Goal: Task Accomplishment & Management: Use online tool/utility

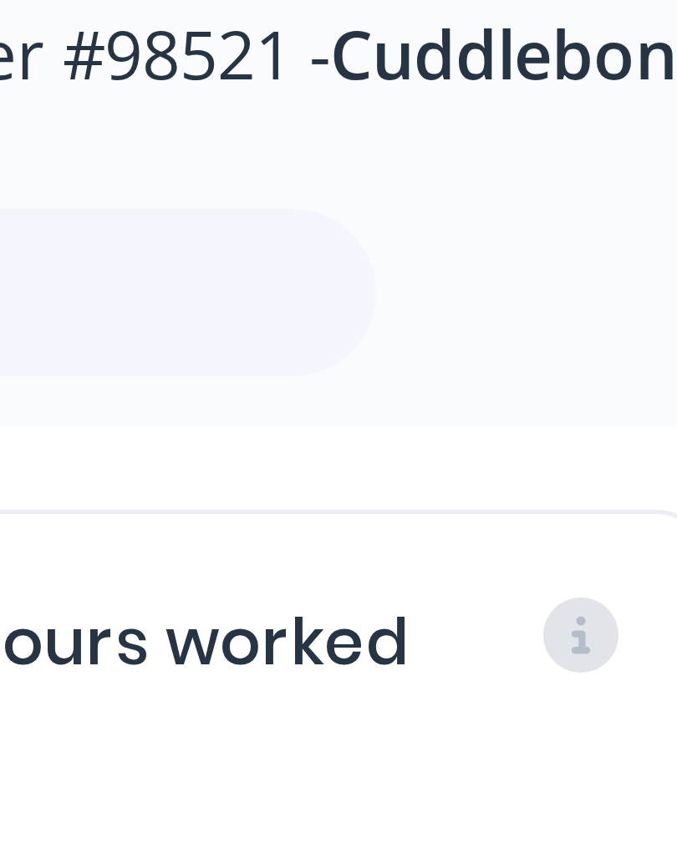
scroll to position [84, 0]
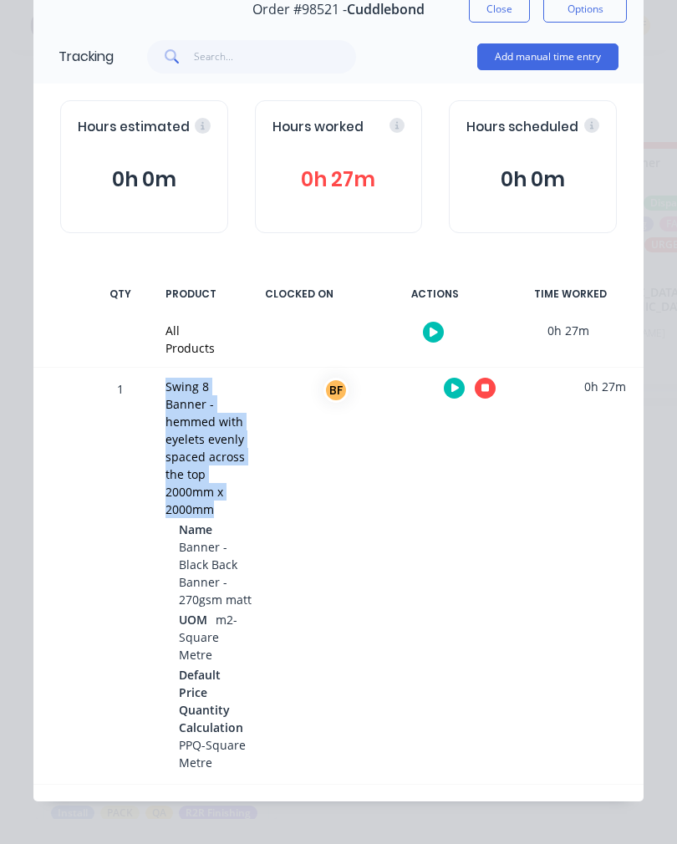
click at [391, 504] on div "BF" at bounding box center [334, 576] width 125 height 416
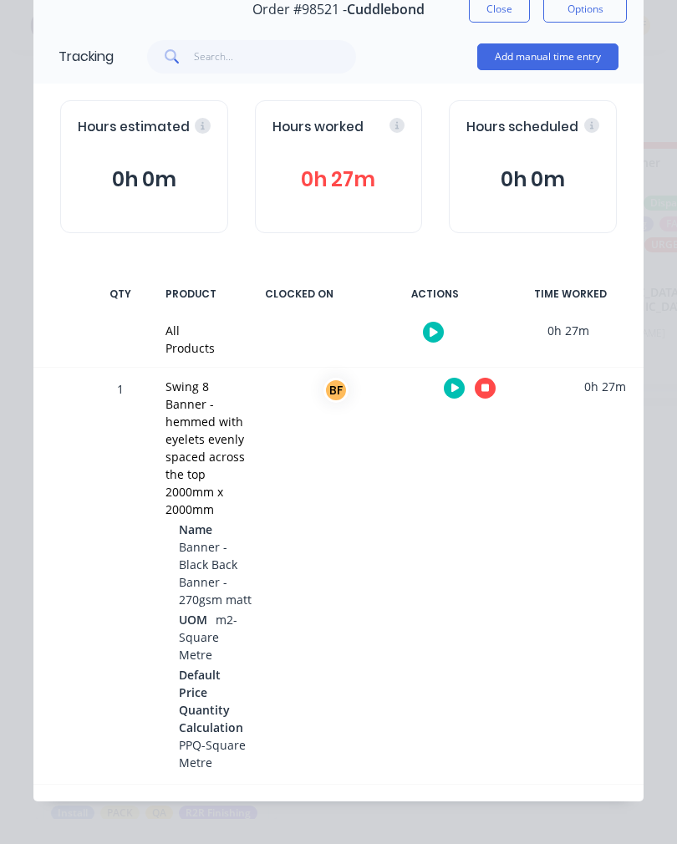
click at [514, 20] on button "Close" at bounding box center [499, 9] width 61 height 27
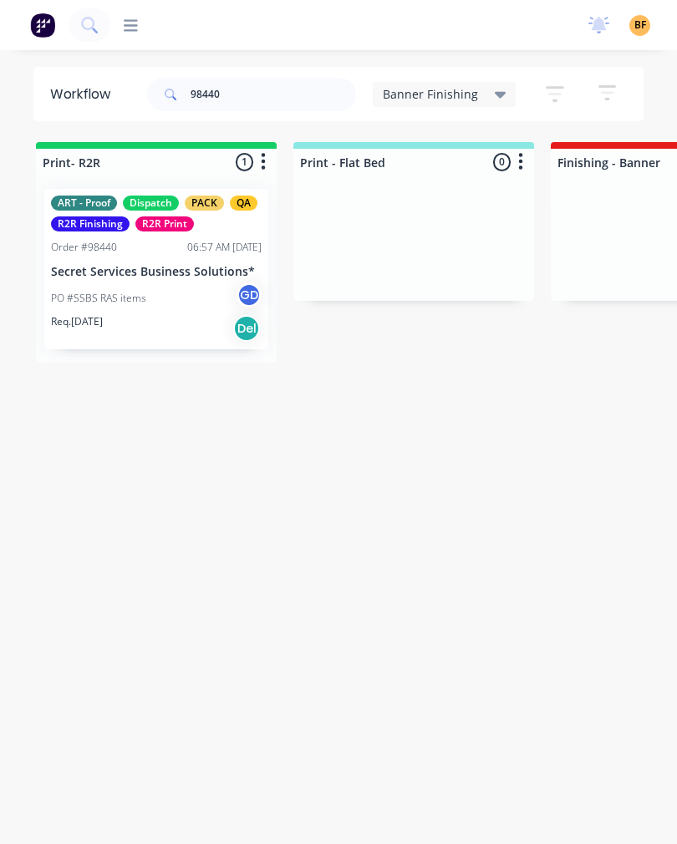
click at [140, 323] on div "Req. 11/09/25 Del" at bounding box center [156, 328] width 211 height 28
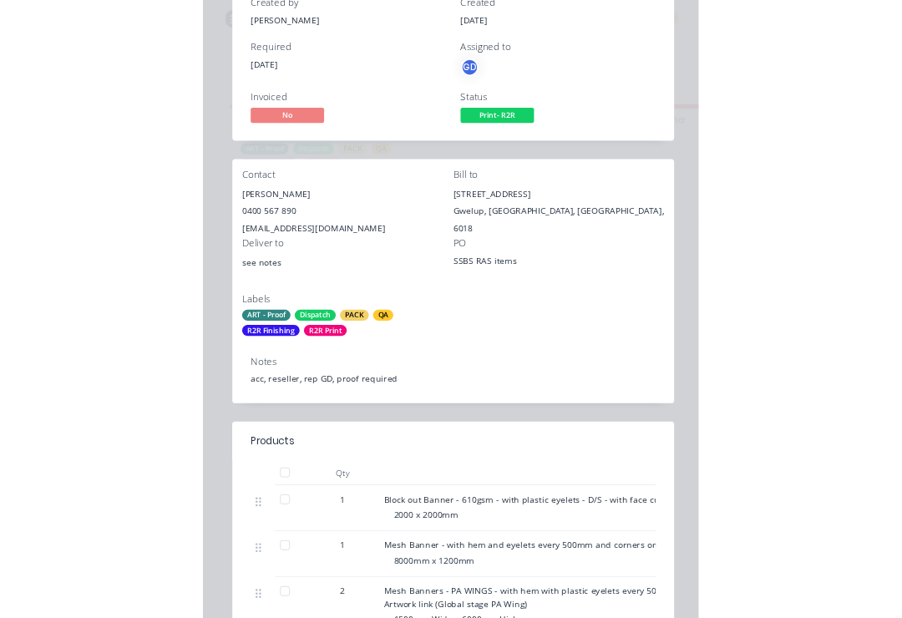
scroll to position [135, 0]
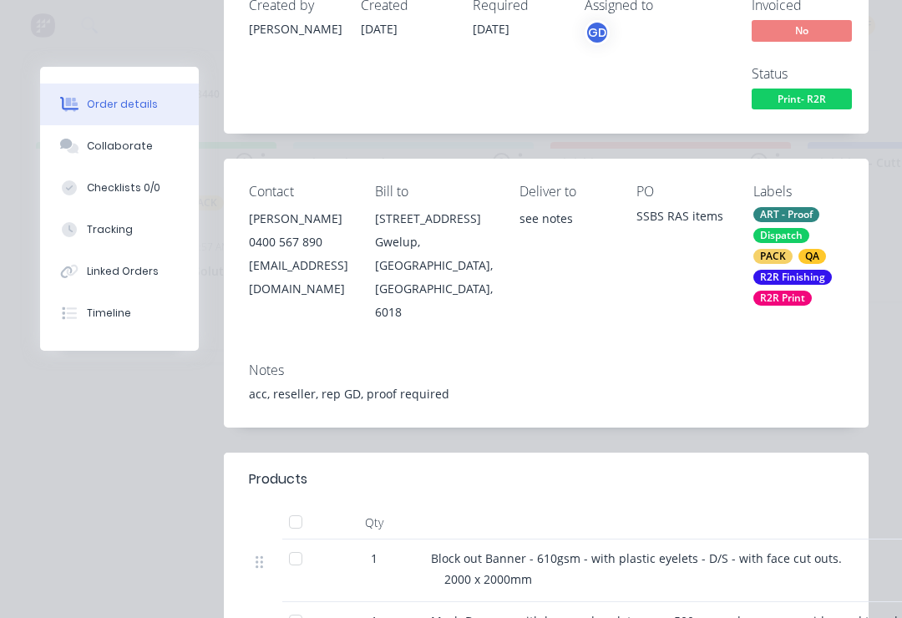
click at [124, 212] on button "Tracking" at bounding box center [119, 230] width 159 height 42
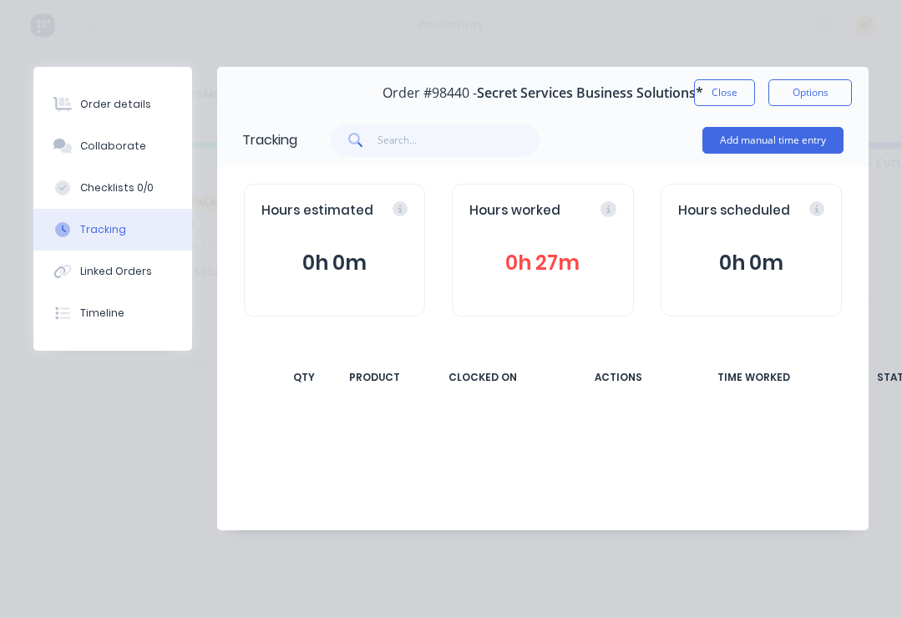
scroll to position [0, 0]
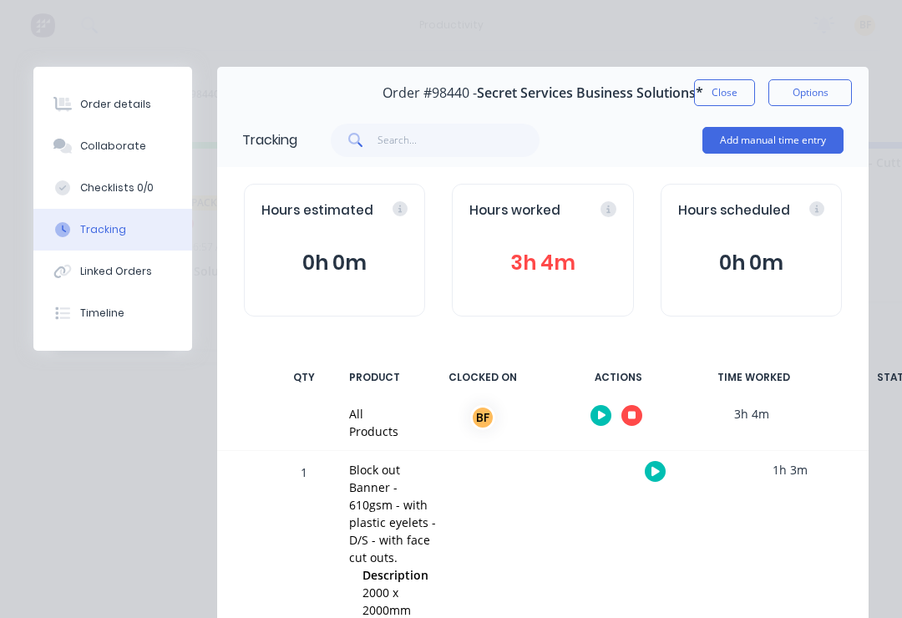
click at [639, 410] on button "button" at bounding box center [632, 415] width 21 height 21
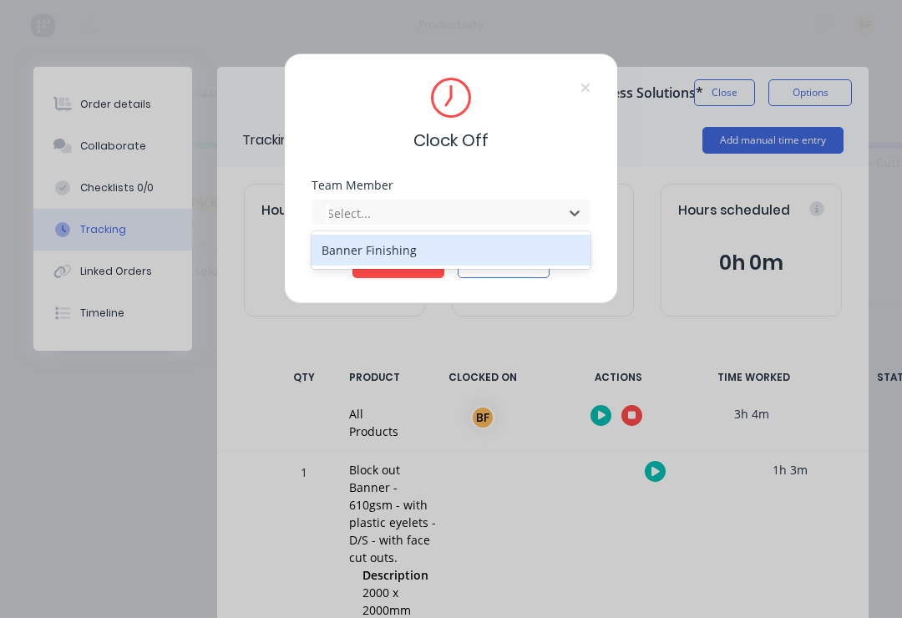
click at [450, 250] on div "Banner Finishing" at bounding box center [451, 250] width 279 height 31
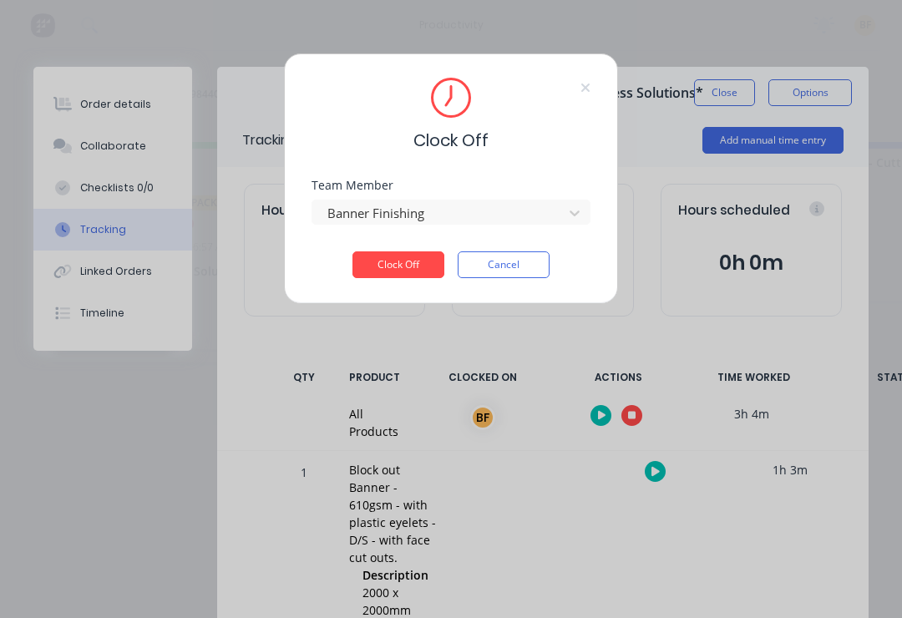
click at [428, 268] on button "Clock Off" at bounding box center [399, 264] width 92 height 27
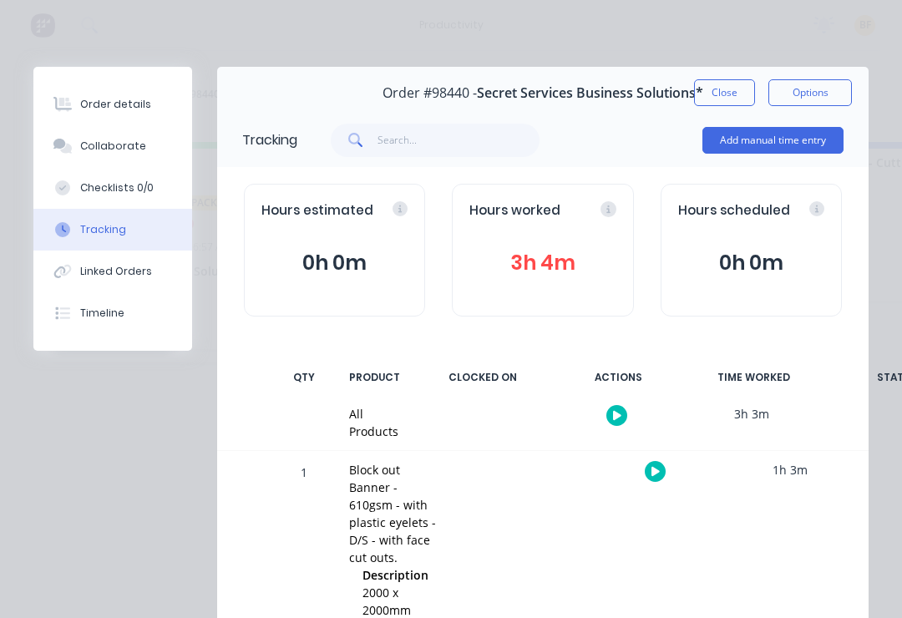
click at [742, 90] on button "Close" at bounding box center [724, 92] width 61 height 27
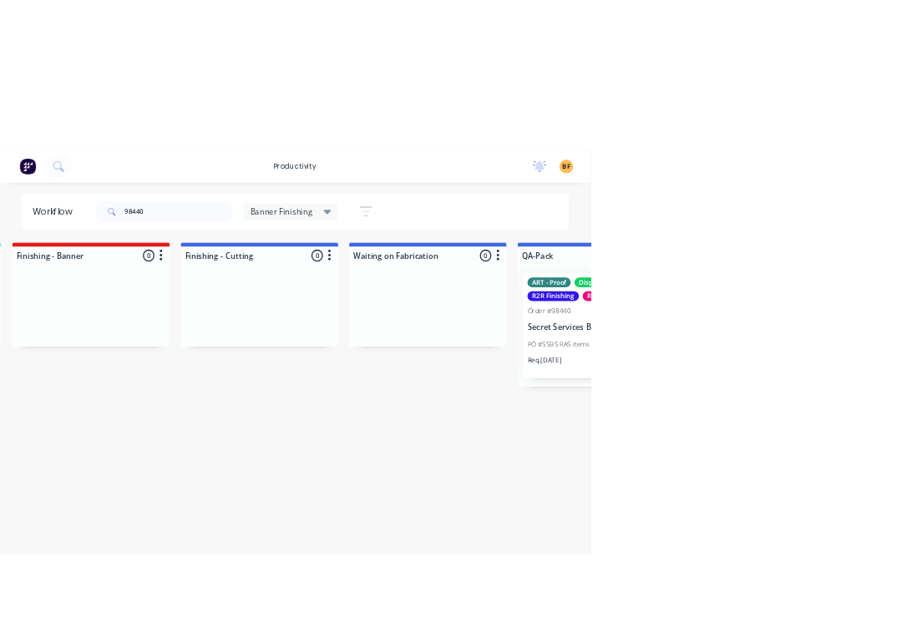
scroll to position [0, 842]
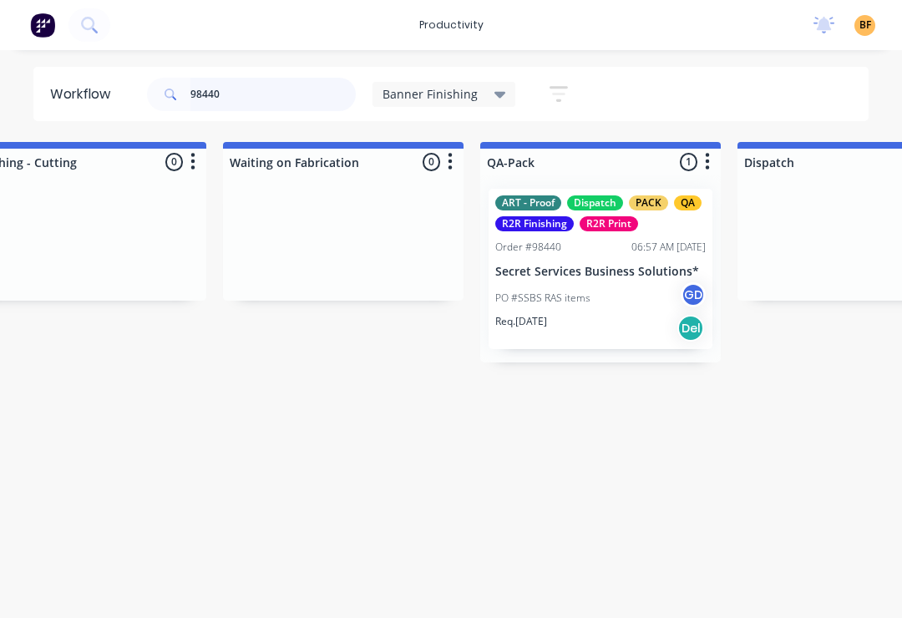
click at [277, 97] on input "98440" at bounding box center [272, 94] width 165 height 33
type input "9"
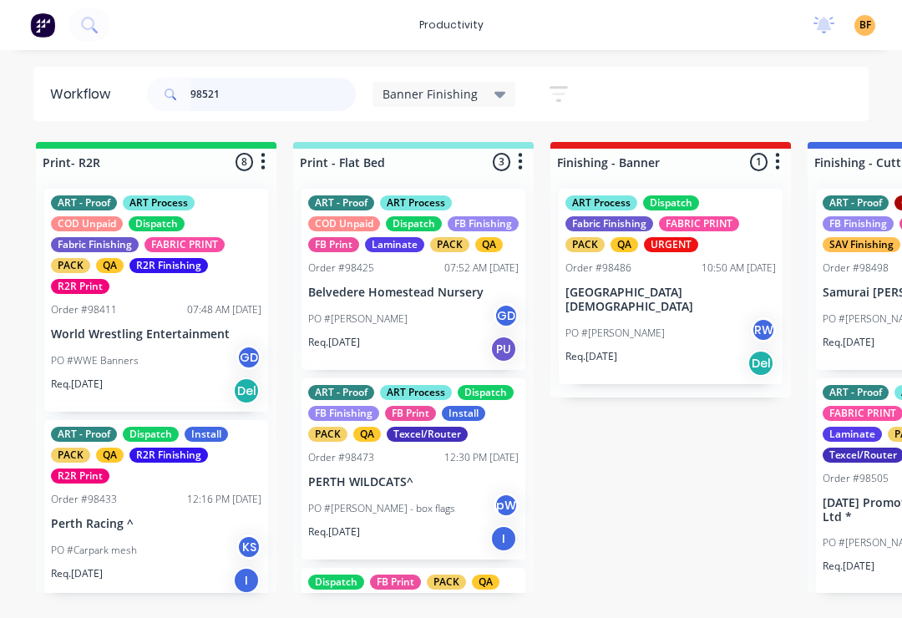
type input "98521"
click at [725, 336] on div "PO #Renae RW" at bounding box center [671, 333] width 211 height 32
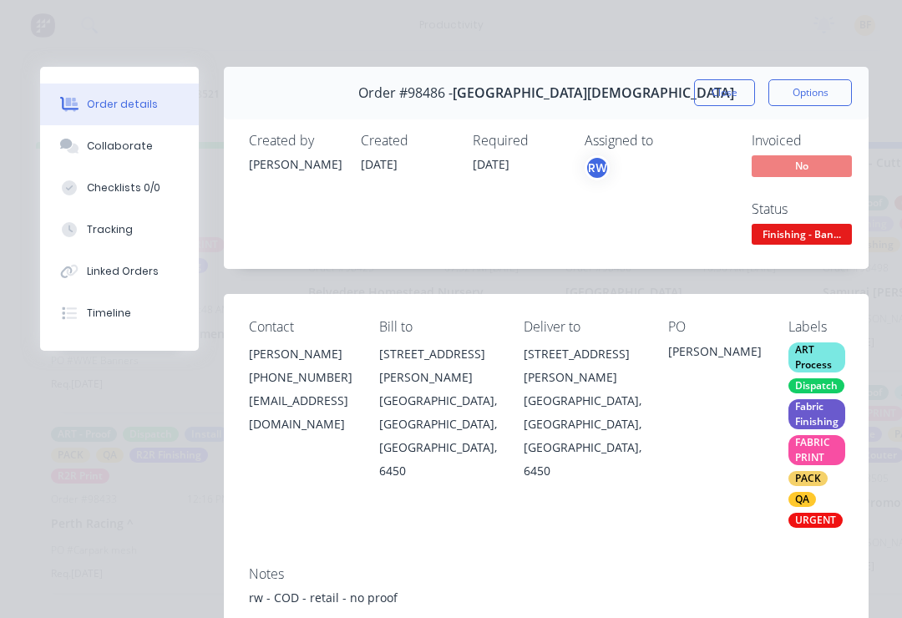
click at [134, 149] on div "Collaborate" at bounding box center [120, 146] width 66 height 15
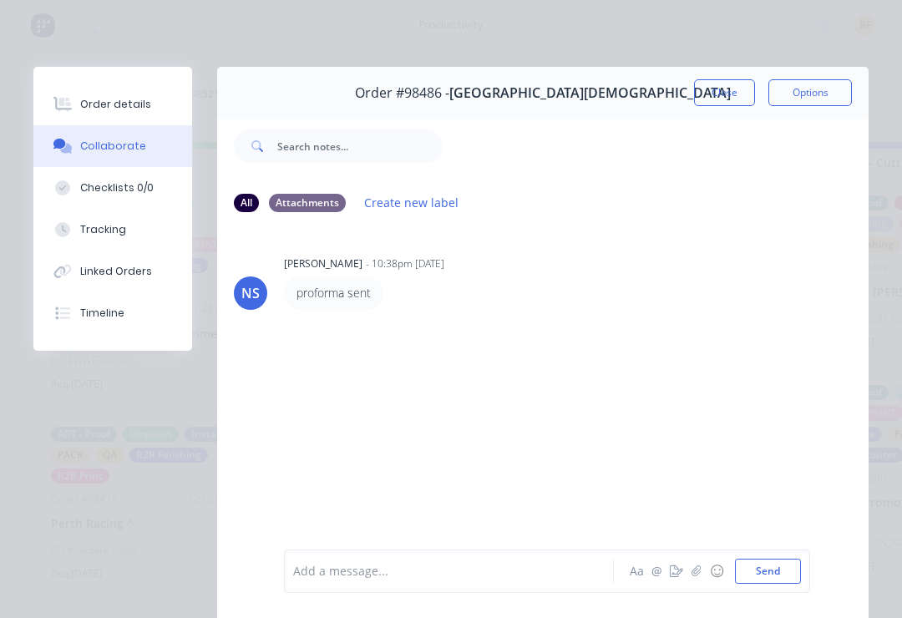
click at [320, 201] on div "Attachments" at bounding box center [307, 203] width 77 height 18
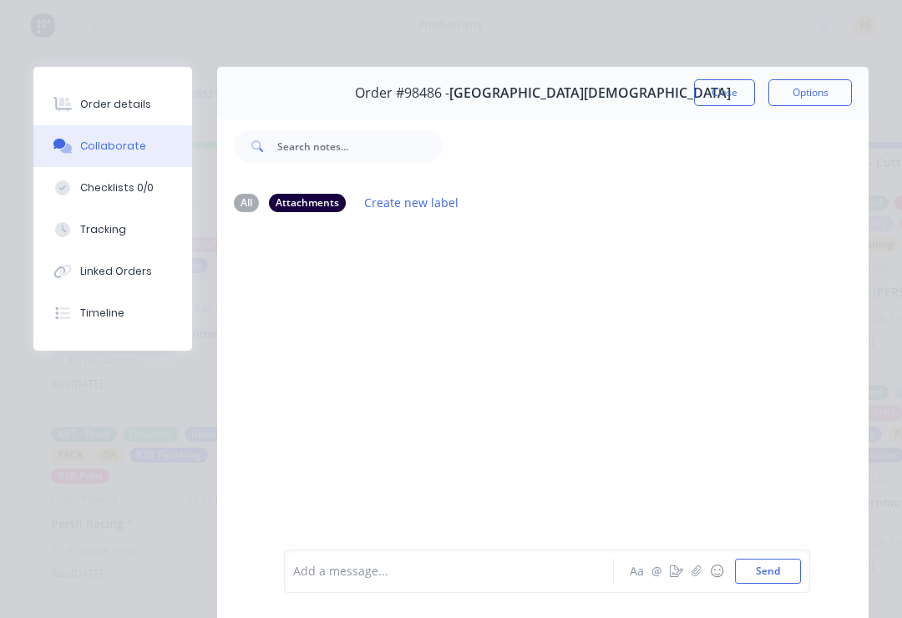
click at [318, 195] on div "Attachments" at bounding box center [307, 203] width 77 height 18
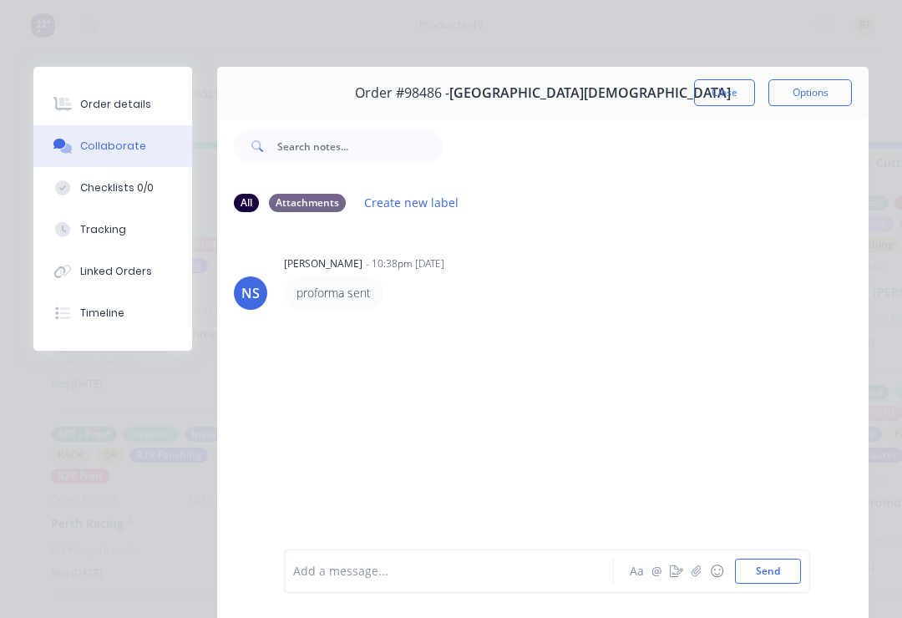
click at [60, 225] on icon at bounding box center [62, 229] width 15 height 15
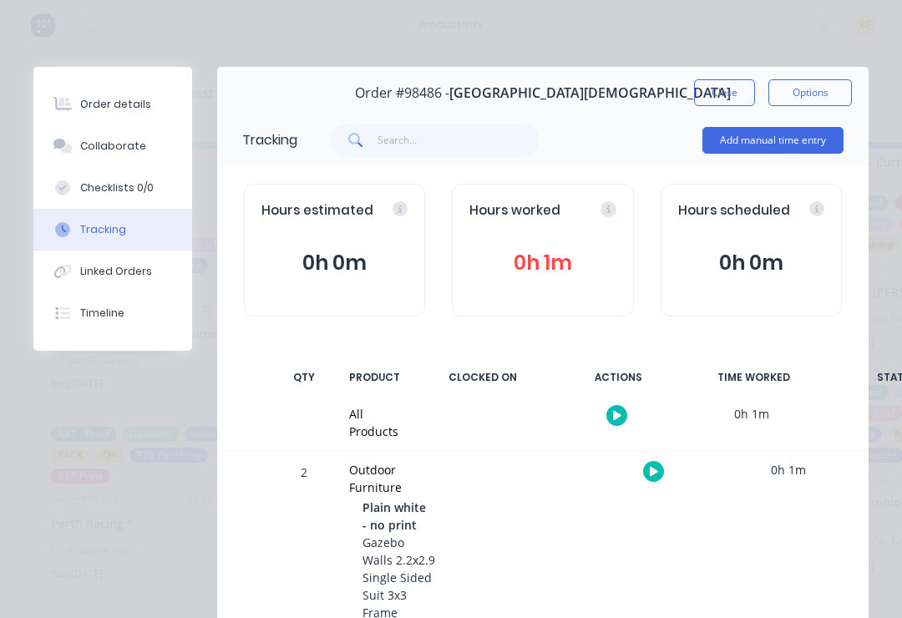
click at [65, 277] on icon at bounding box center [62, 271] width 19 height 15
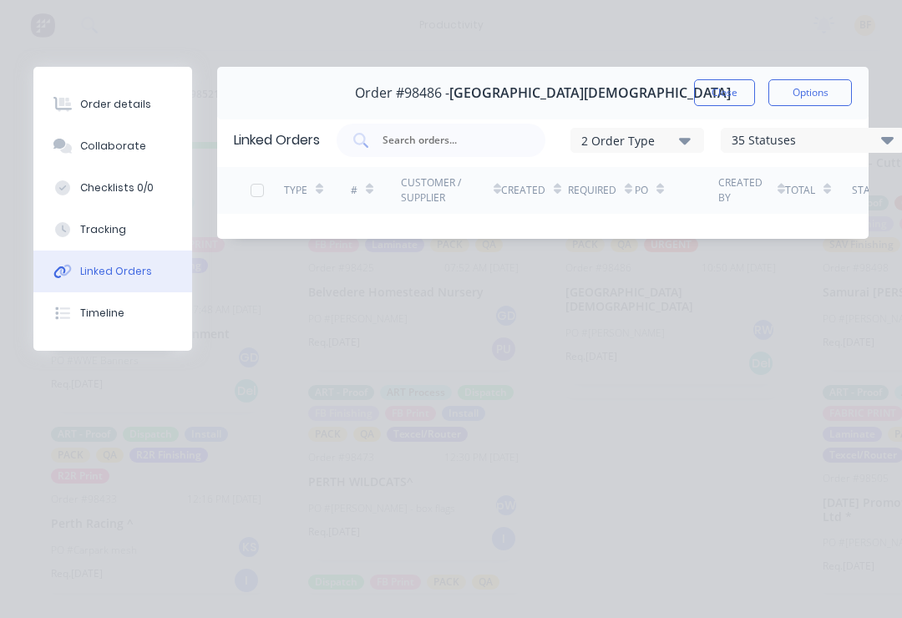
click at [60, 144] on icon at bounding box center [59, 144] width 13 height 10
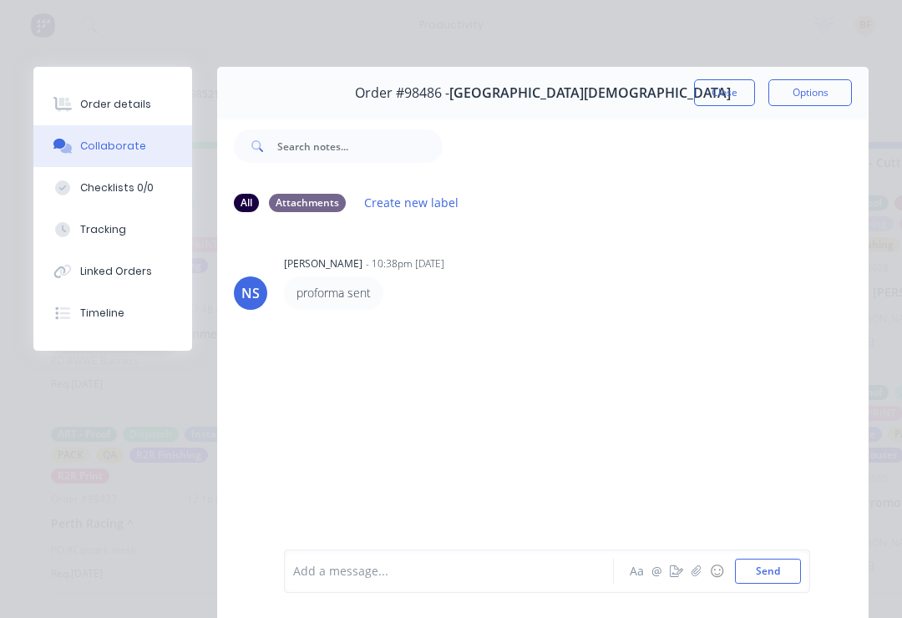
click at [53, 89] on button "Order details" at bounding box center [112, 105] width 159 height 42
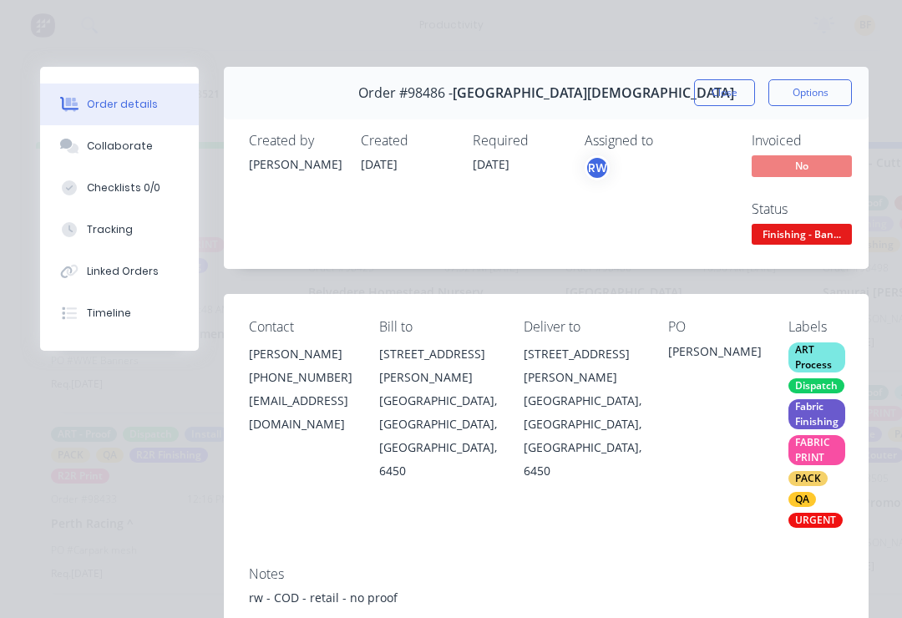
click at [78, 233] on div at bounding box center [69, 229] width 25 height 15
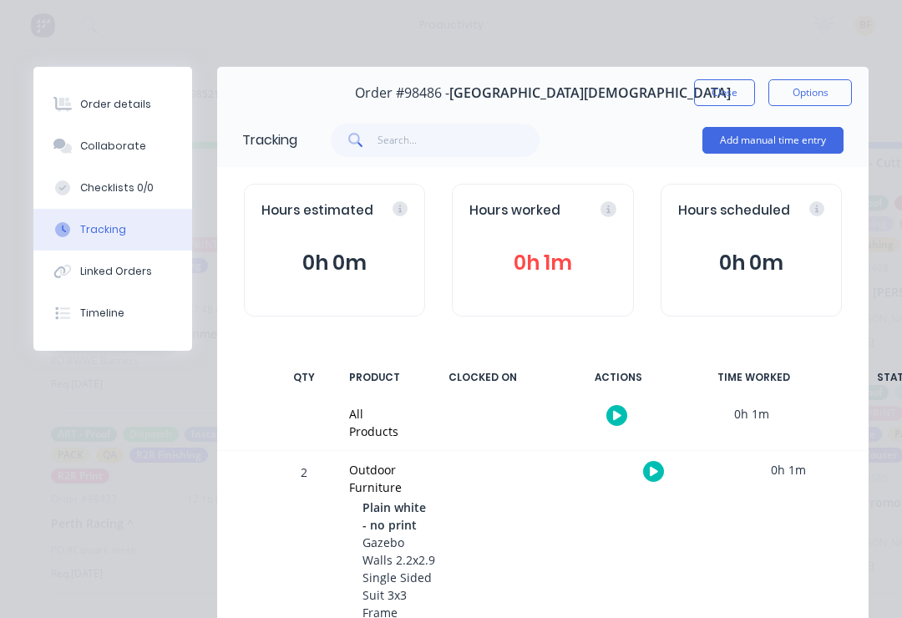
click at [732, 87] on button "Close" at bounding box center [724, 92] width 61 height 27
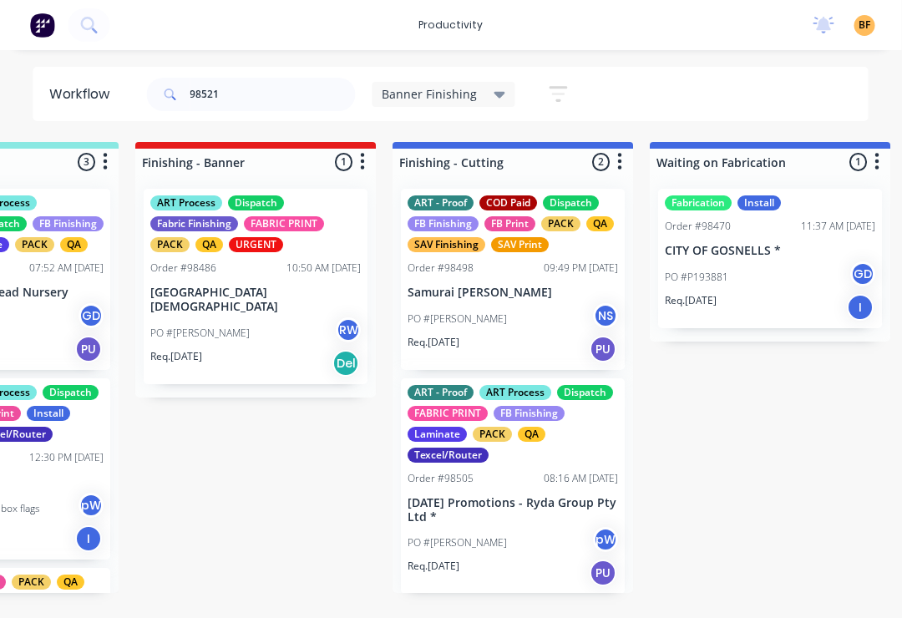
scroll to position [0, 416]
click at [490, 102] on div "Banner Finishing" at bounding box center [445, 94] width 144 height 25
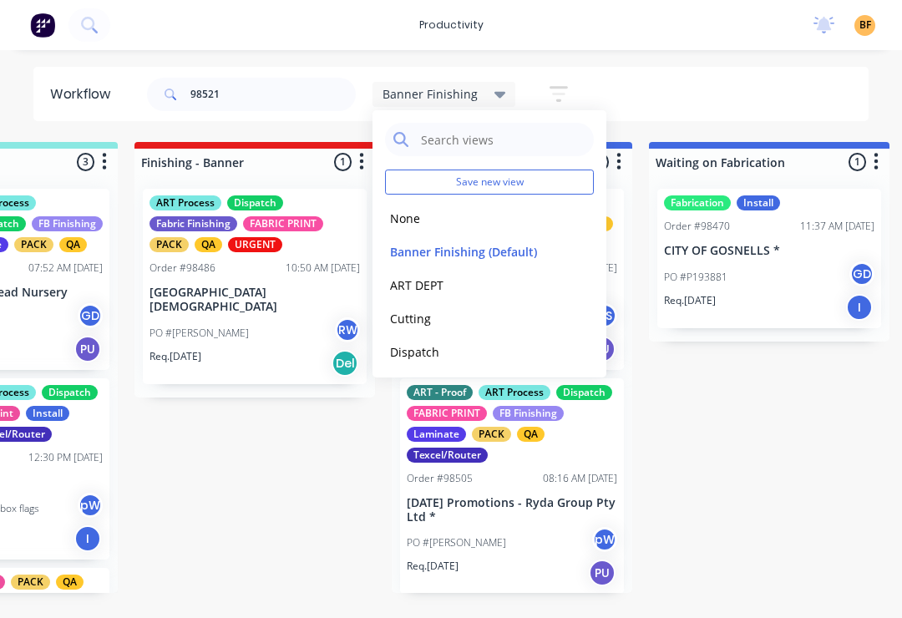
click at [414, 226] on button "None" at bounding box center [474, 218] width 178 height 19
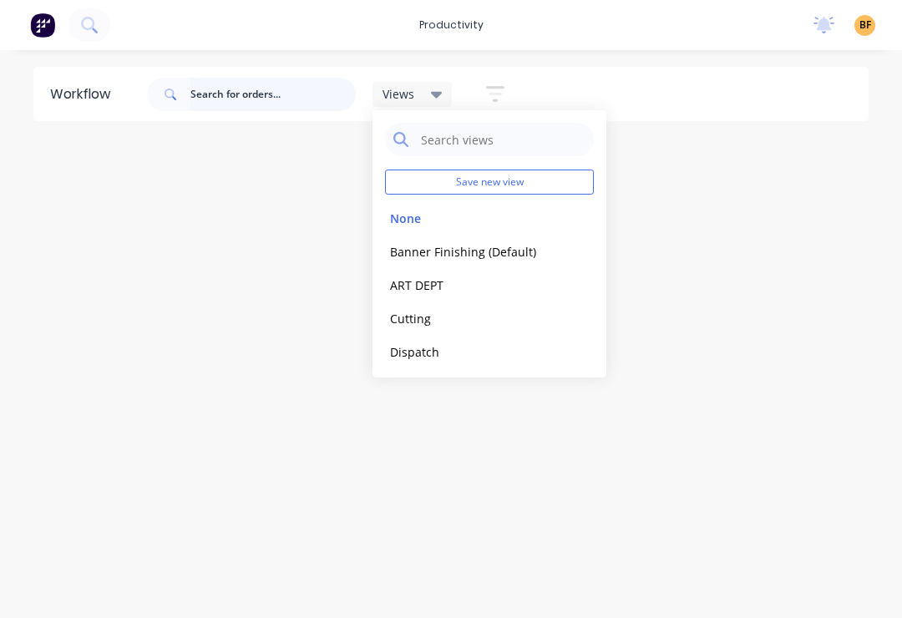
click at [311, 106] on input "text" at bounding box center [272, 94] width 165 height 33
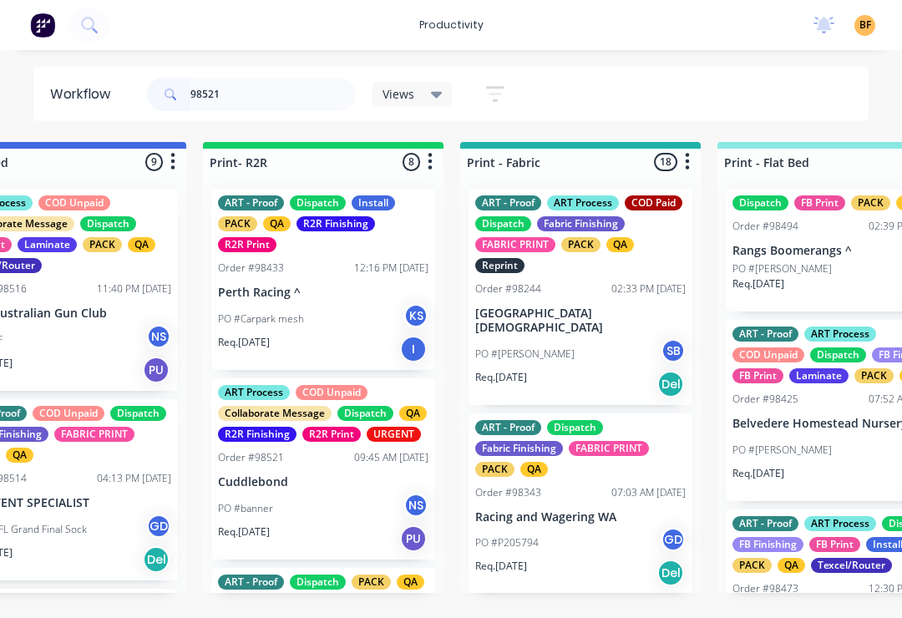
scroll to position [1, 1891]
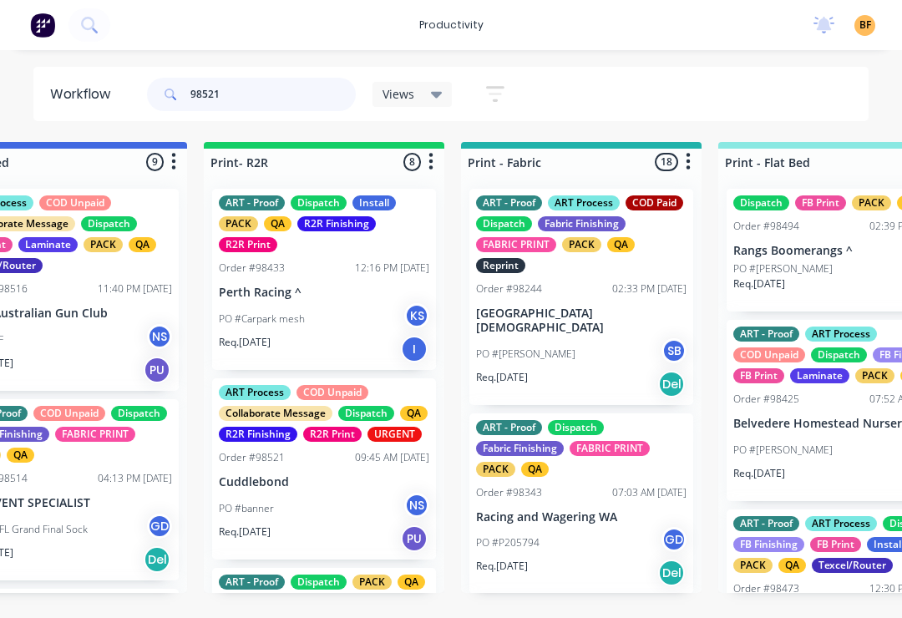
type input "98521"
click at [348, 503] on div "PO #banner NS" at bounding box center [324, 509] width 211 height 32
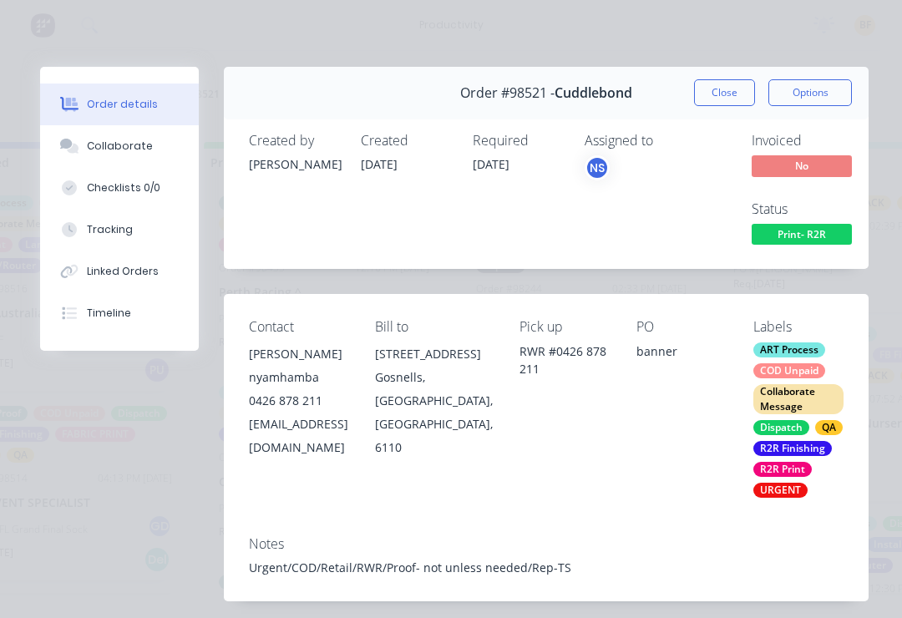
click at [137, 226] on button "Tracking" at bounding box center [119, 230] width 159 height 42
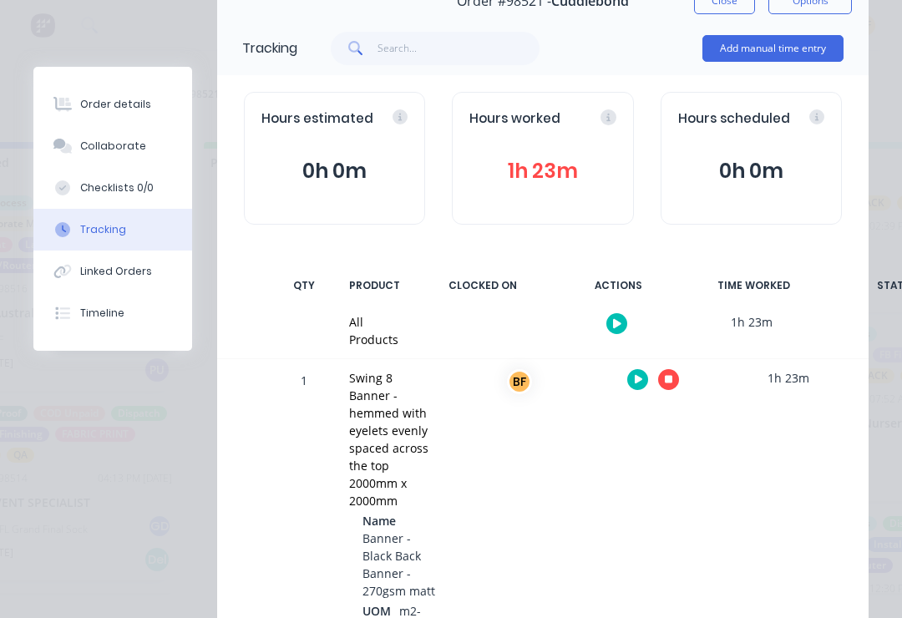
scroll to position [93, 0]
click at [677, 378] on button "button" at bounding box center [668, 378] width 21 height 21
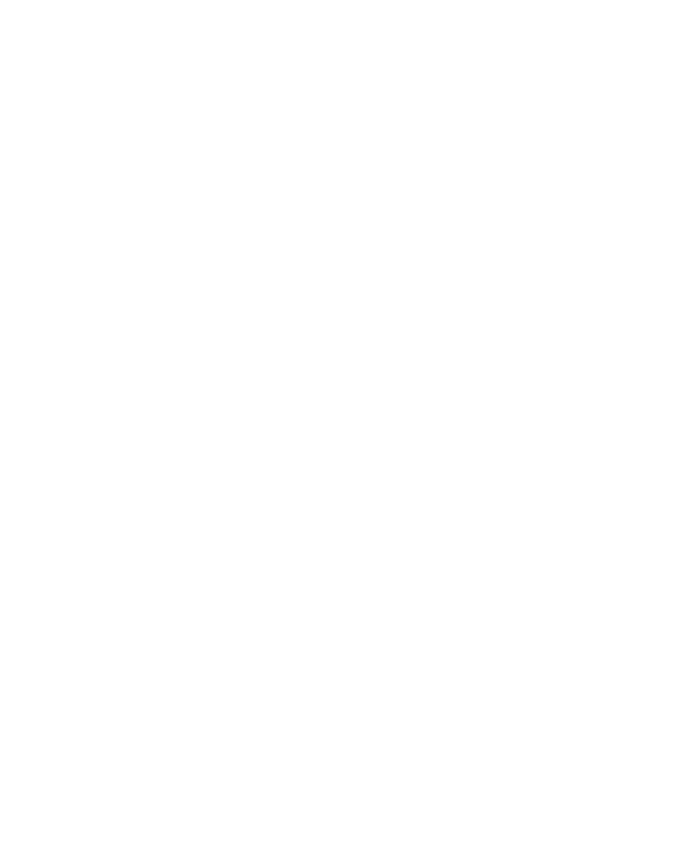
scroll to position [0, 0]
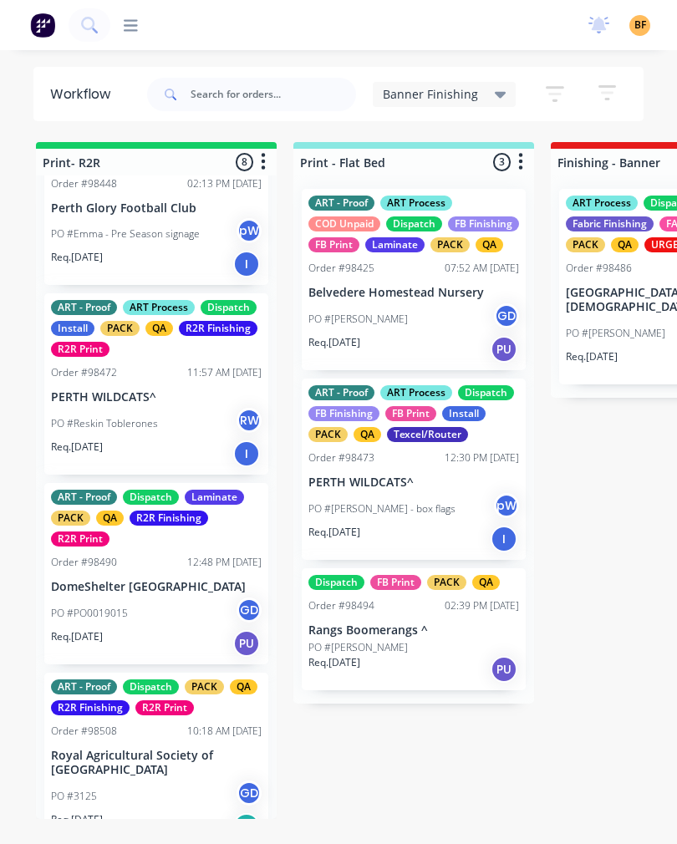
scroll to position [507, 0]
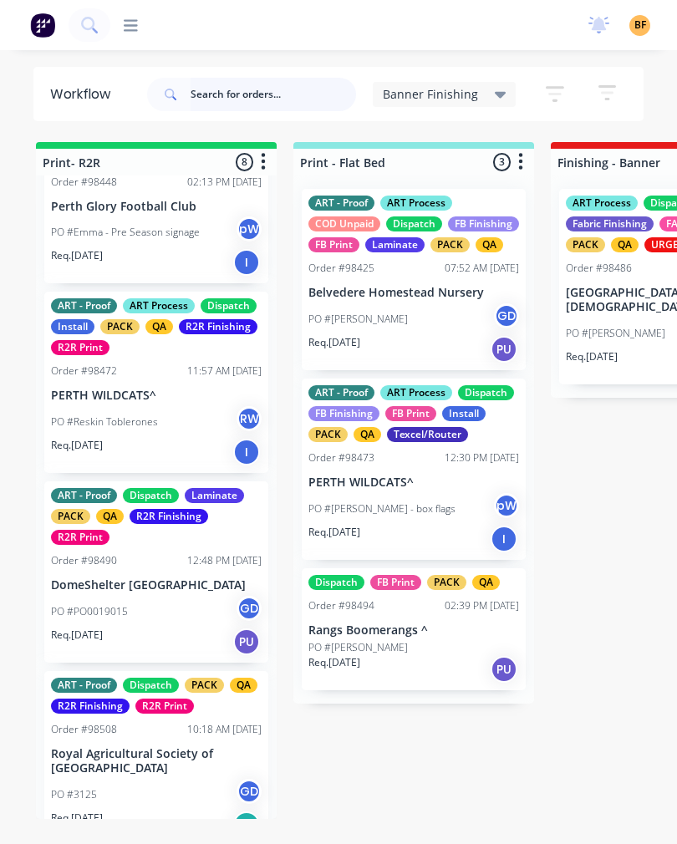
click at [279, 103] on input "text" at bounding box center [272, 94] width 165 height 33
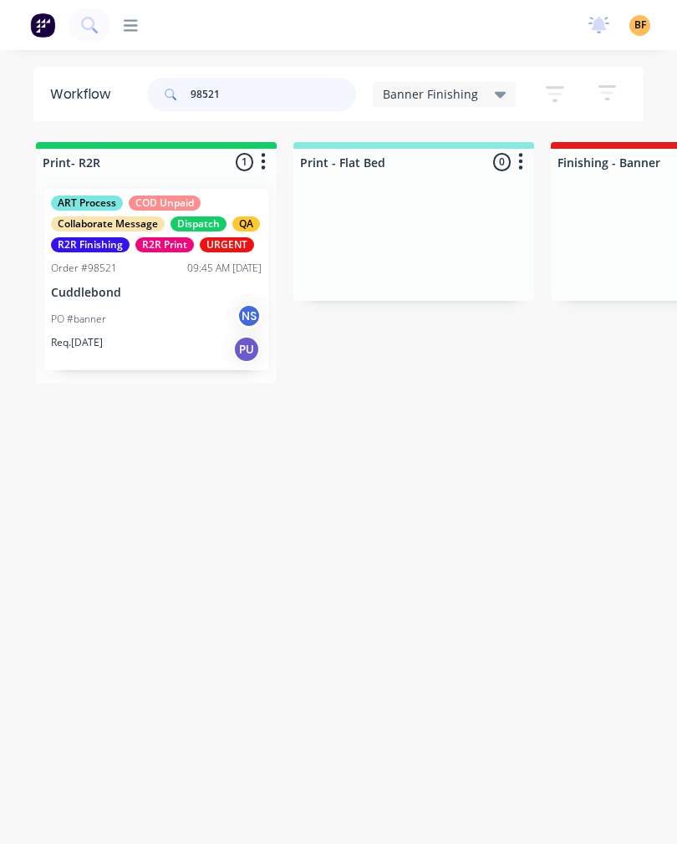
type input "98521"
click at [124, 303] on div "PO #banner NS" at bounding box center [156, 319] width 211 height 32
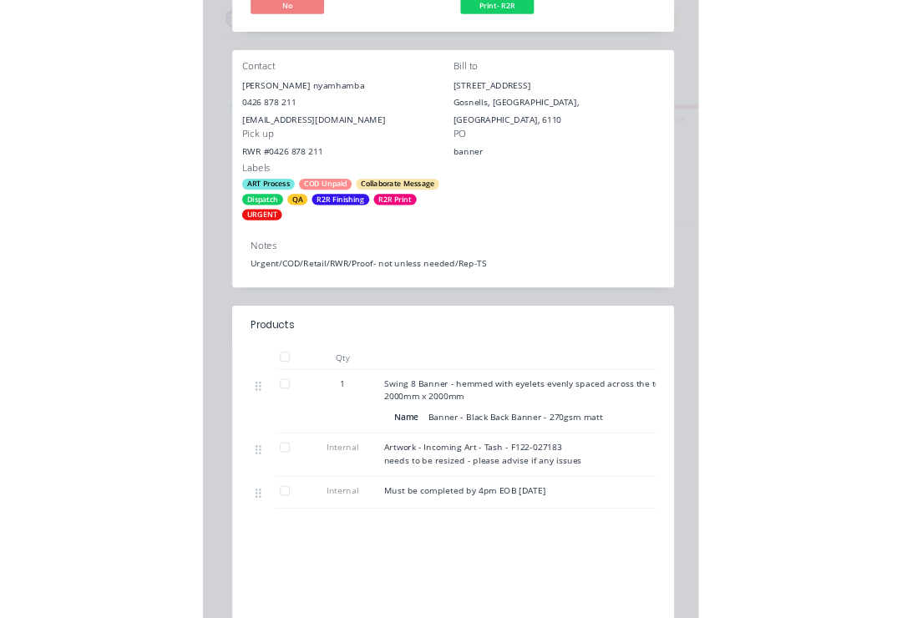
scroll to position [0, 0]
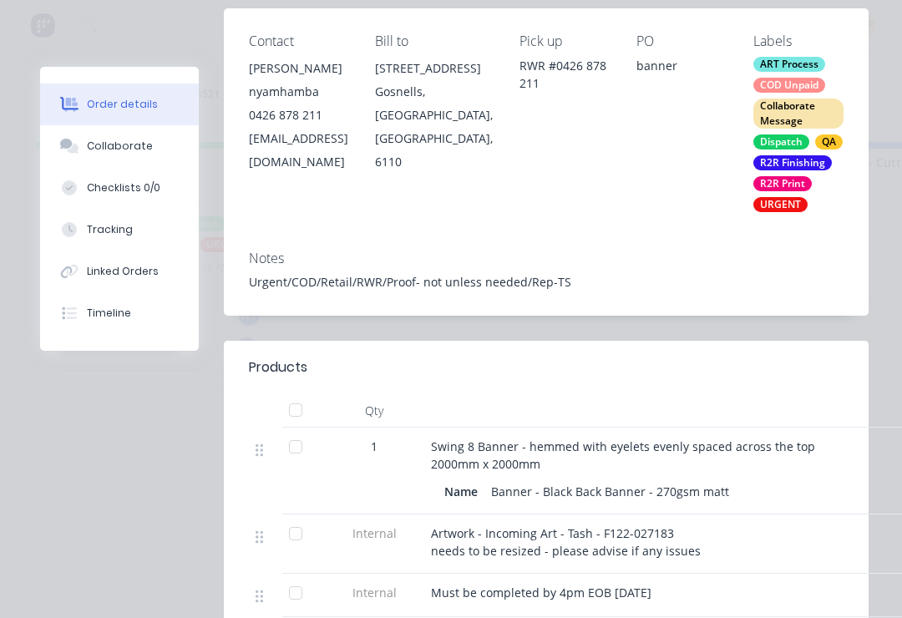
click at [104, 228] on div "Tracking" at bounding box center [110, 229] width 46 height 15
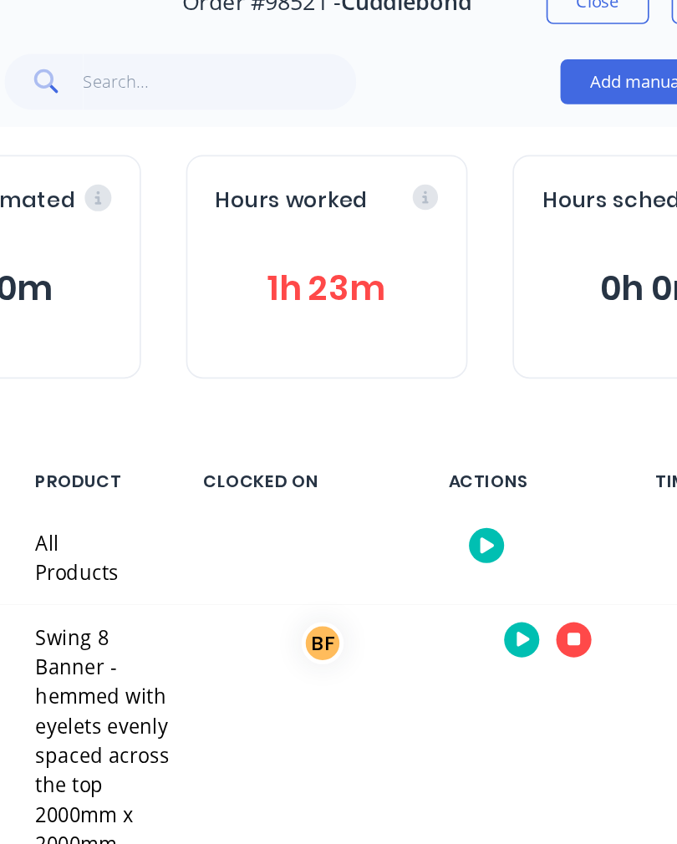
scroll to position [91, 0]
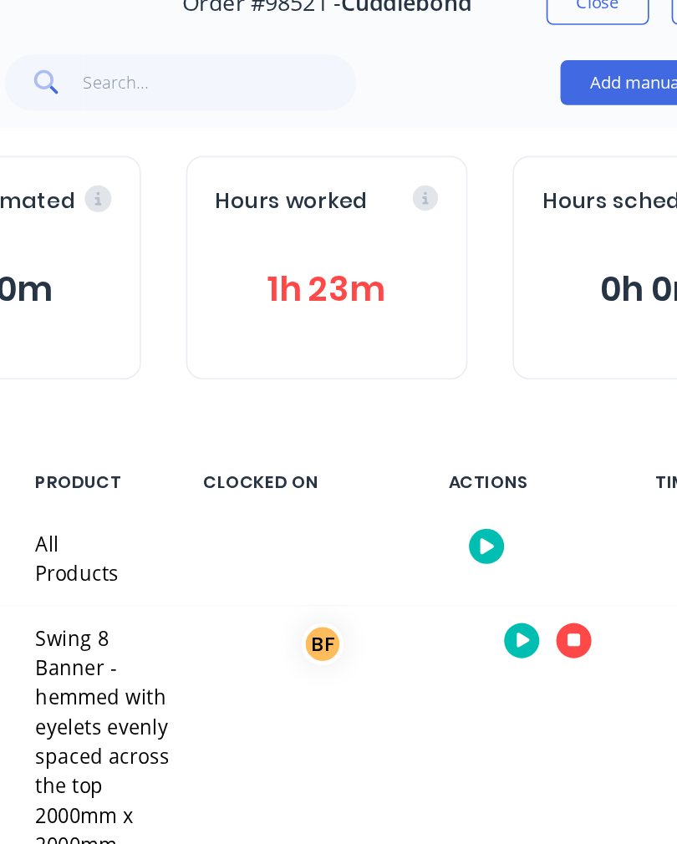
click at [481, 383] on icon "button" at bounding box center [485, 380] width 8 height 11
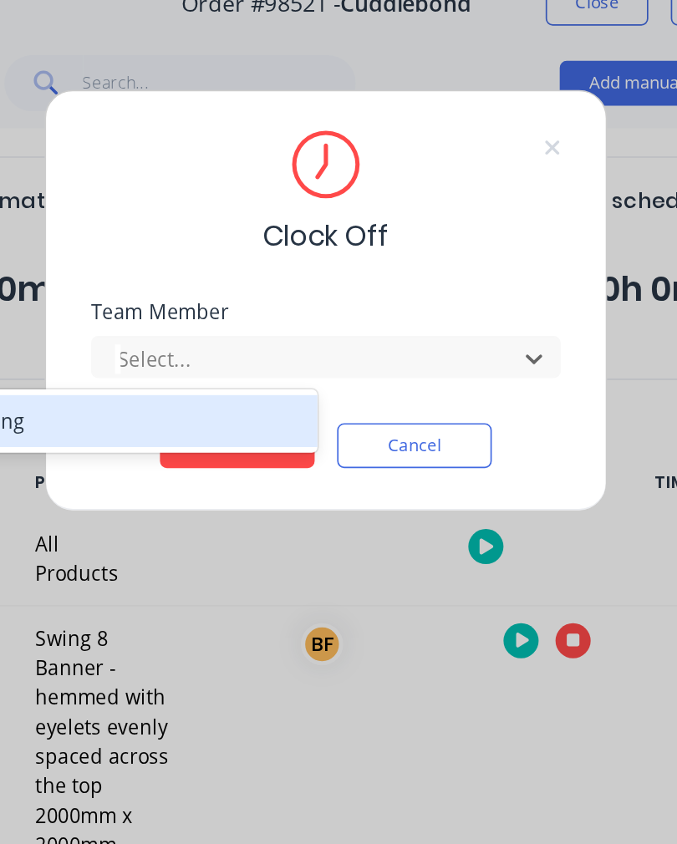
click at [140, 257] on div "Banner Finishing" at bounding box center [193, 250] width 279 height 31
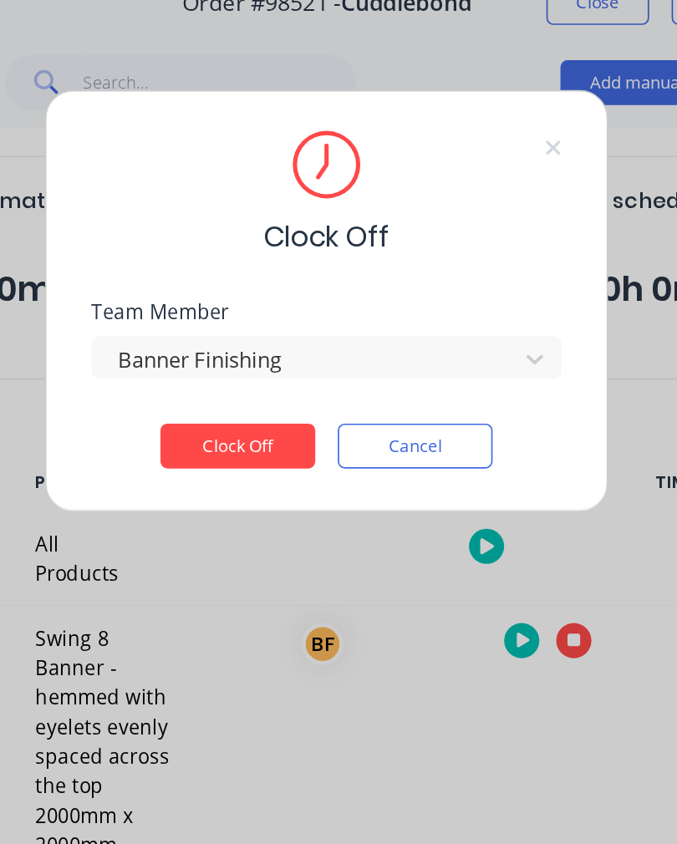
click at [240, 272] on button "Clock Off" at bounding box center [286, 264] width 92 height 27
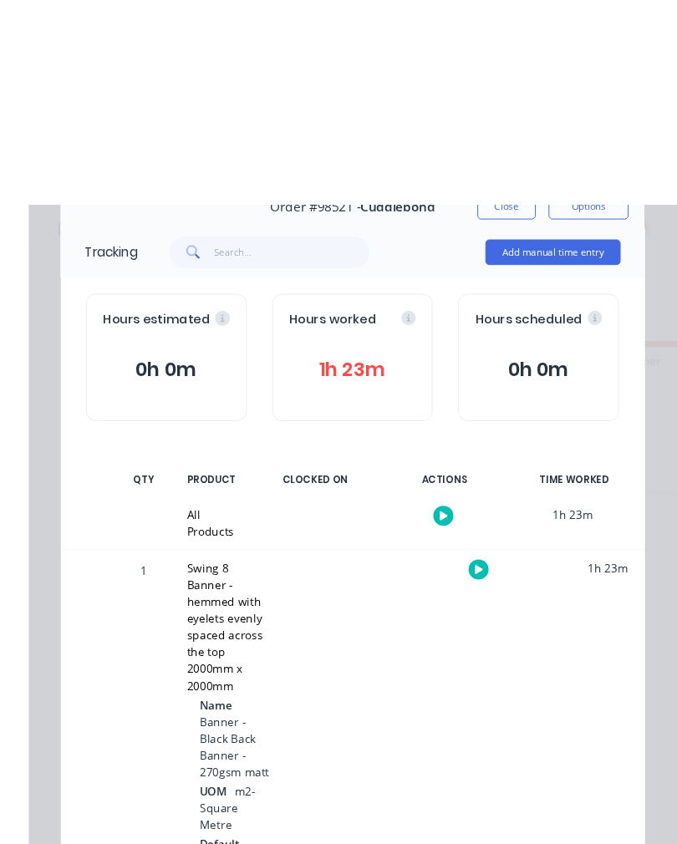
scroll to position [89, 0]
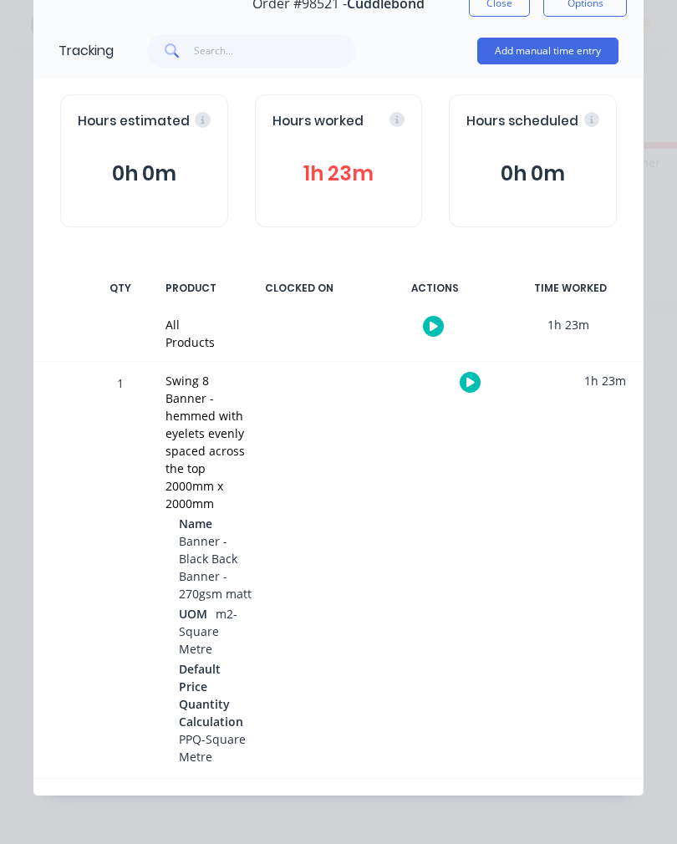
click at [514, 11] on button "Close" at bounding box center [499, 3] width 61 height 27
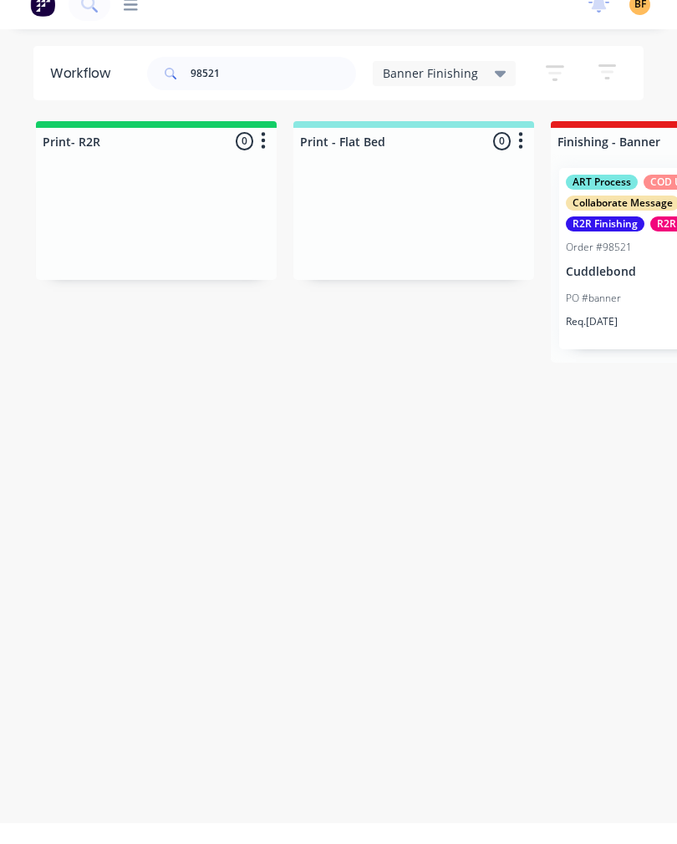
click at [354, 373] on div "Workflow 98521 Banner Finishing Save new view None edit Banner Finishing (Defau…" at bounding box center [338, 455] width 677 height 777
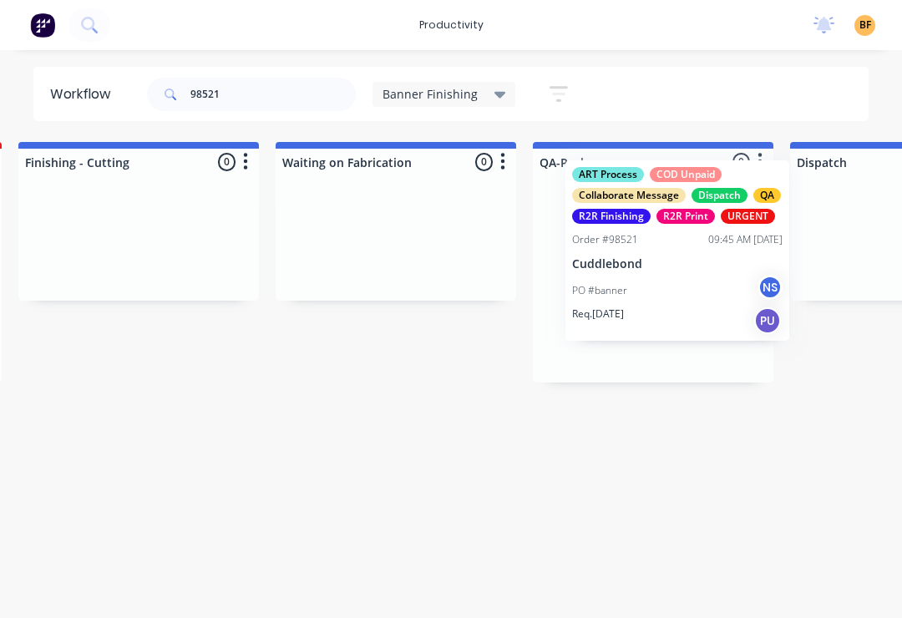
scroll to position [0, 793]
